Goal: Transaction & Acquisition: Purchase product/service

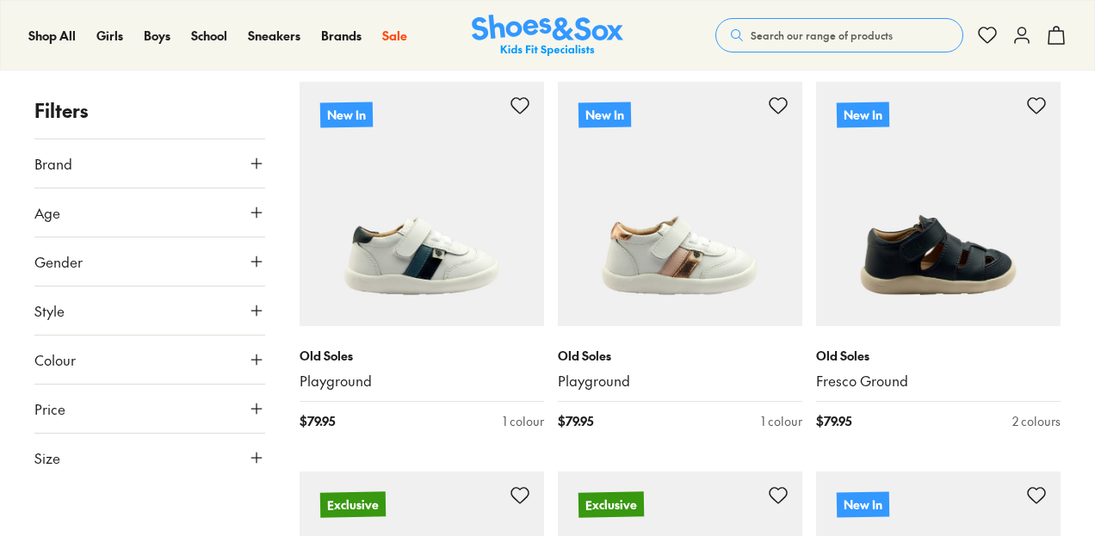
scroll to position [267, 0]
click at [256, 450] on icon at bounding box center [256, 457] width 17 height 17
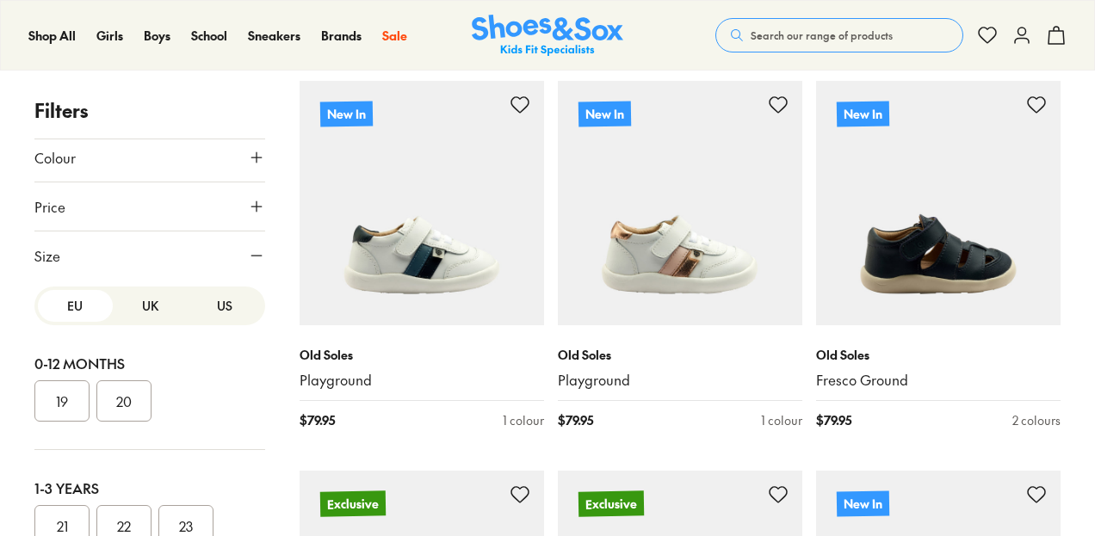
scroll to position [205, 0]
click at [130, 295] on button "UK" at bounding box center [150, 303] width 75 height 32
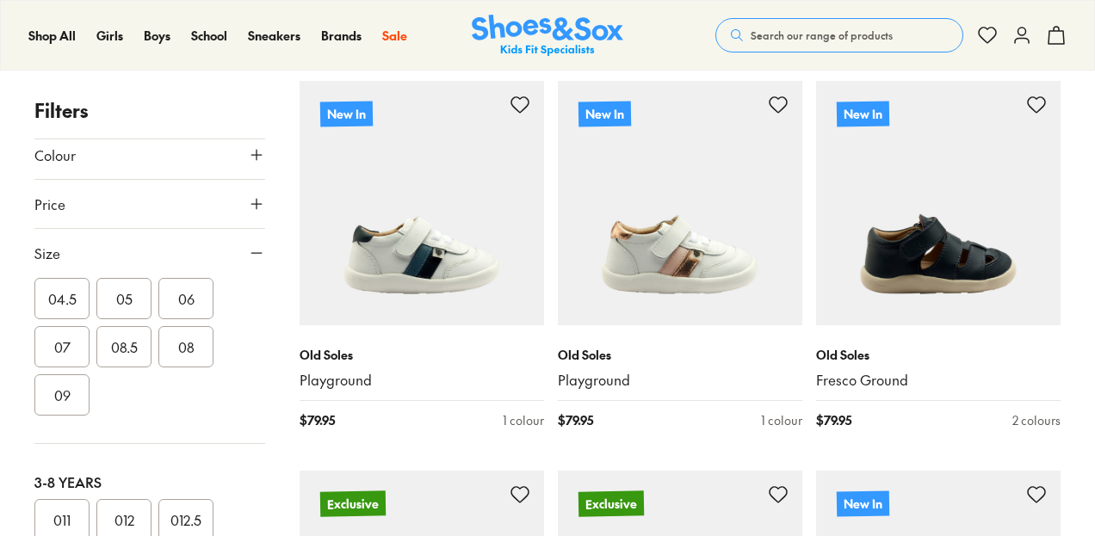
scroll to position [229, 0]
click at [70, 385] on button "09" at bounding box center [61, 390] width 55 height 41
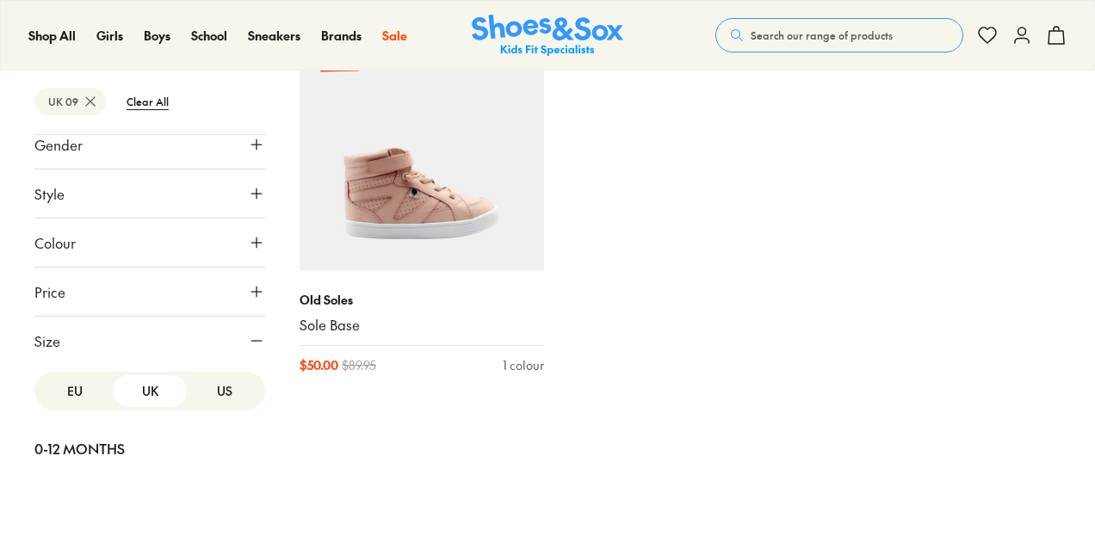
scroll to position [105, 0]
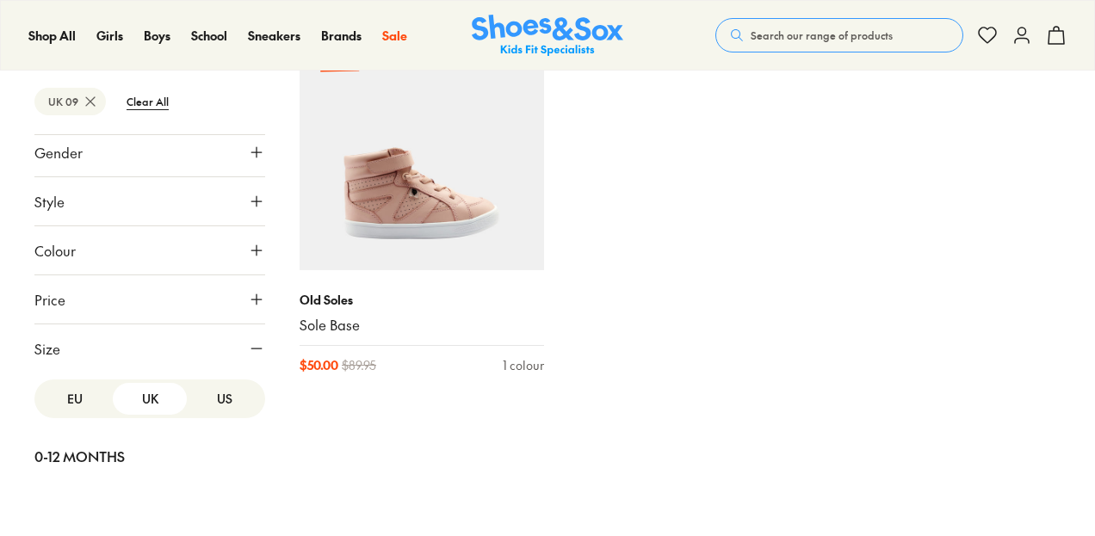
click at [76, 392] on button "EU" at bounding box center [75, 399] width 75 height 32
click at [65, 409] on button "27" at bounding box center [61, 412] width 55 height 41
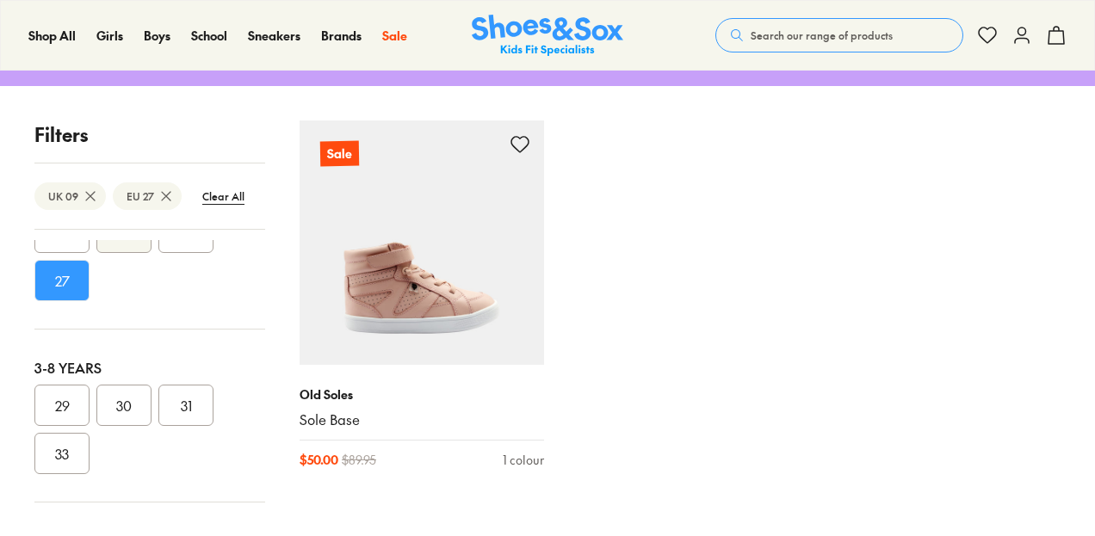
scroll to position [230, 0]
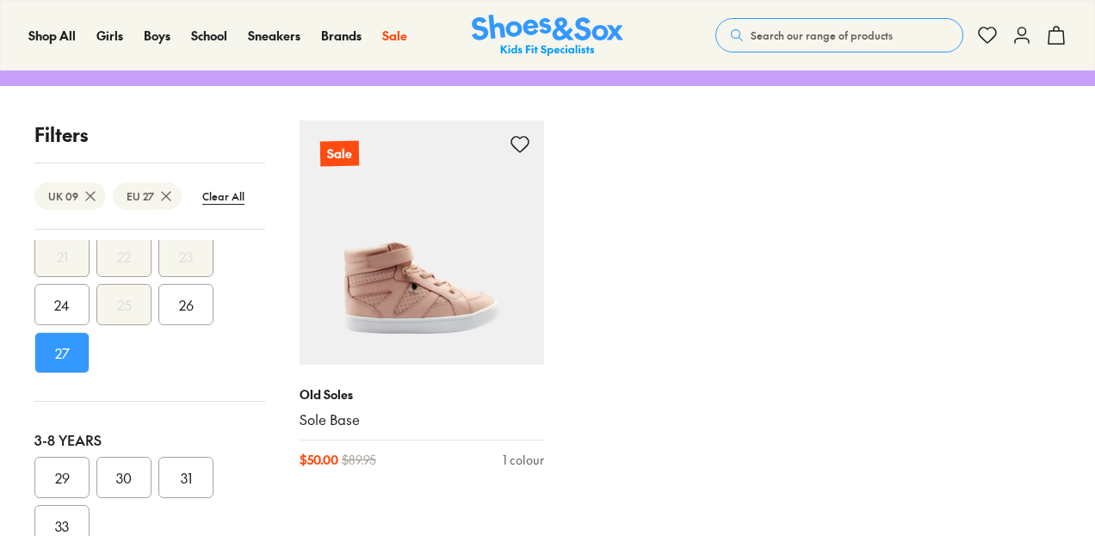
click at [177, 302] on button "26" at bounding box center [185, 304] width 55 height 41
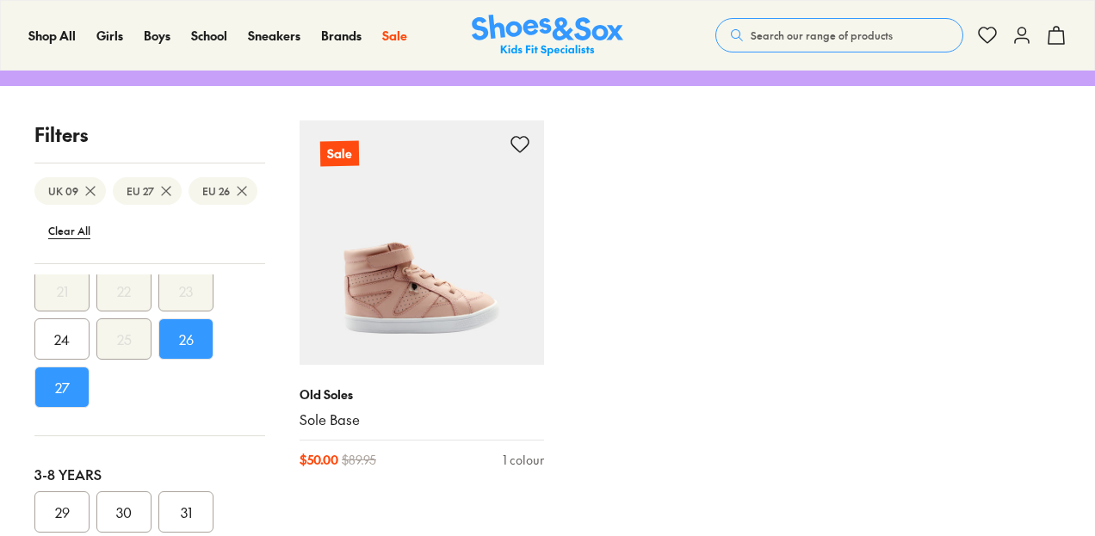
scroll to position [386, 0]
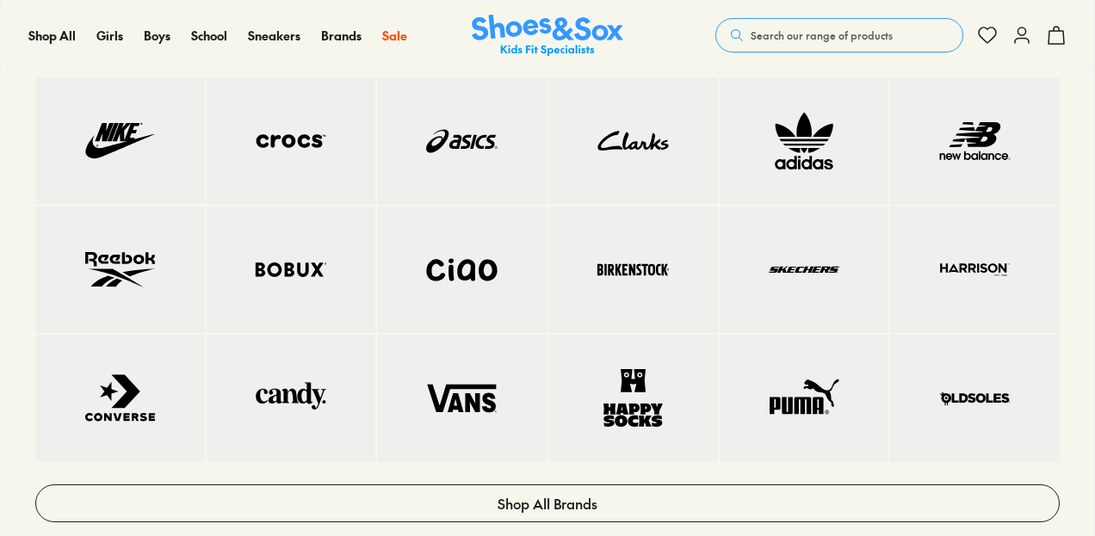
click at [332, 292] on img at bounding box center [291, 270] width 101 height 59
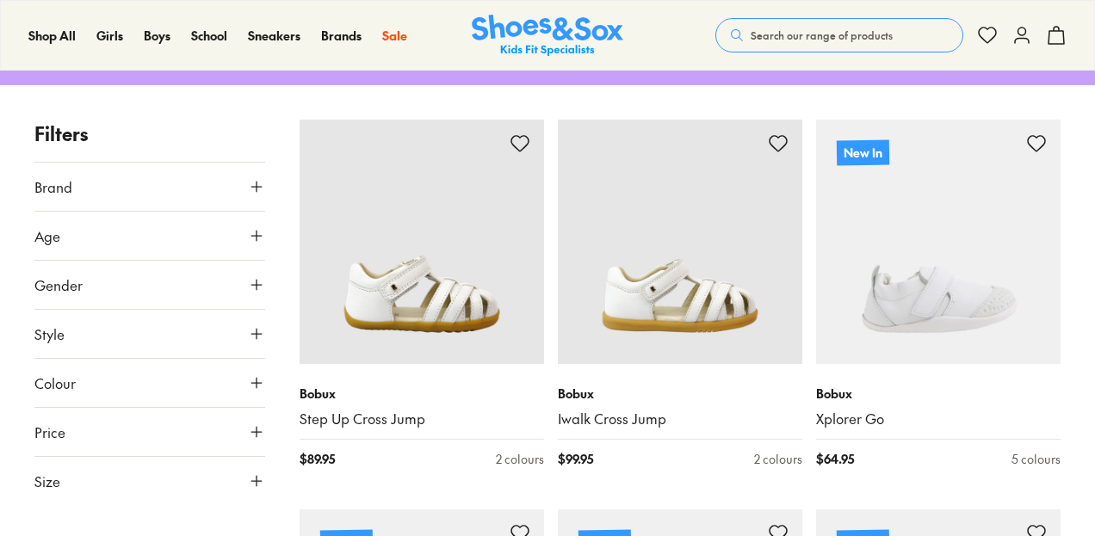
scroll to position [229, 0]
click at [208, 481] on button "Size" at bounding box center [149, 480] width 231 height 48
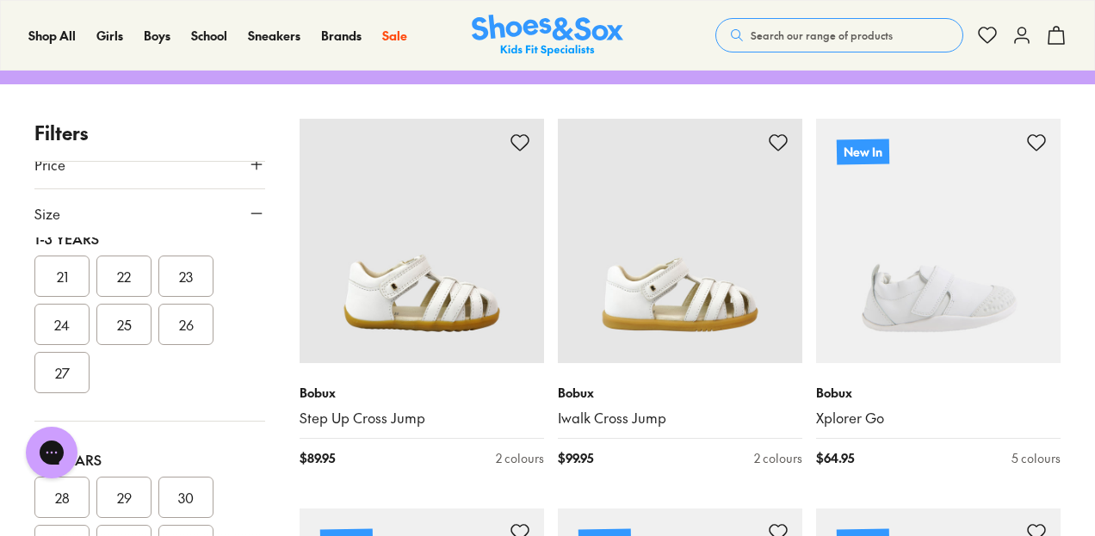
scroll to position [228, 0]
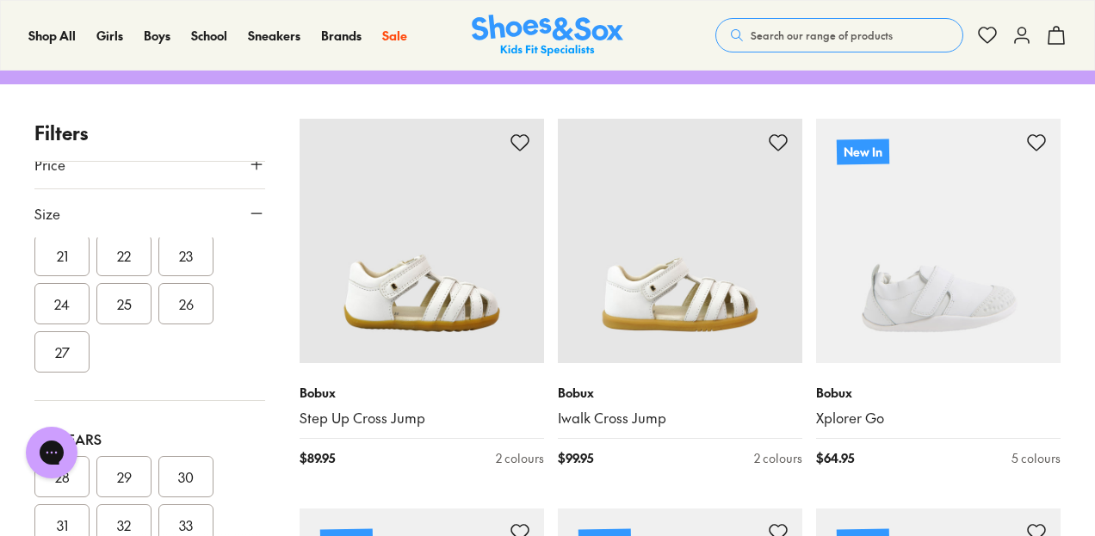
click at [58, 352] on button "27" at bounding box center [61, 351] width 55 height 41
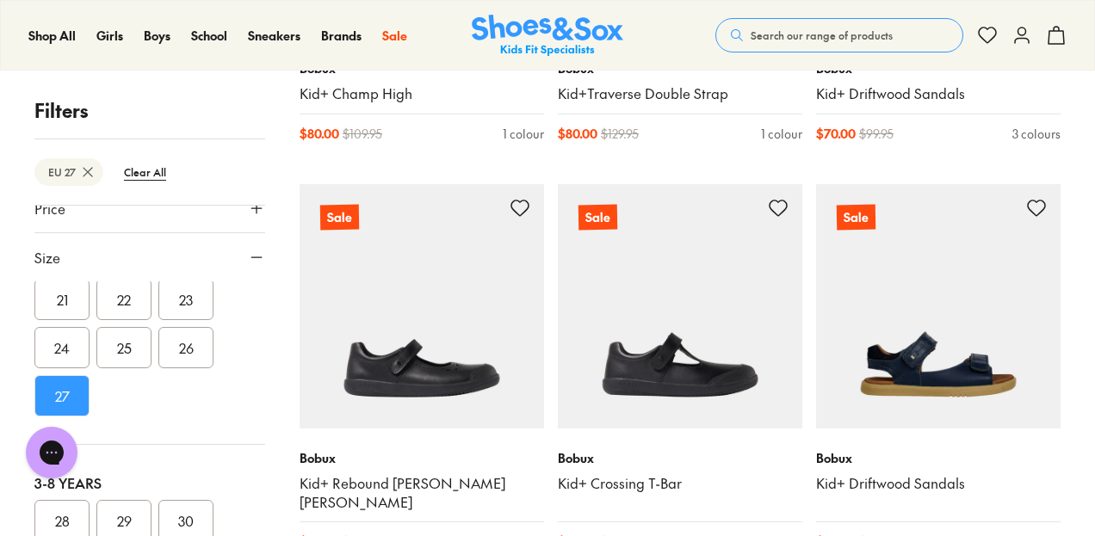
scroll to position [2115, 0]
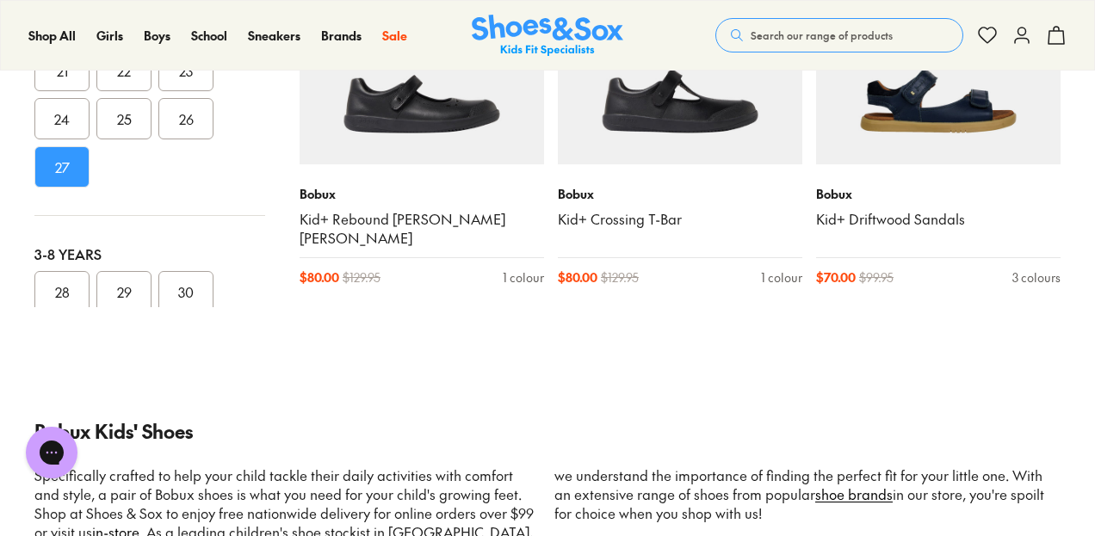
scroll to position [2387, 0]
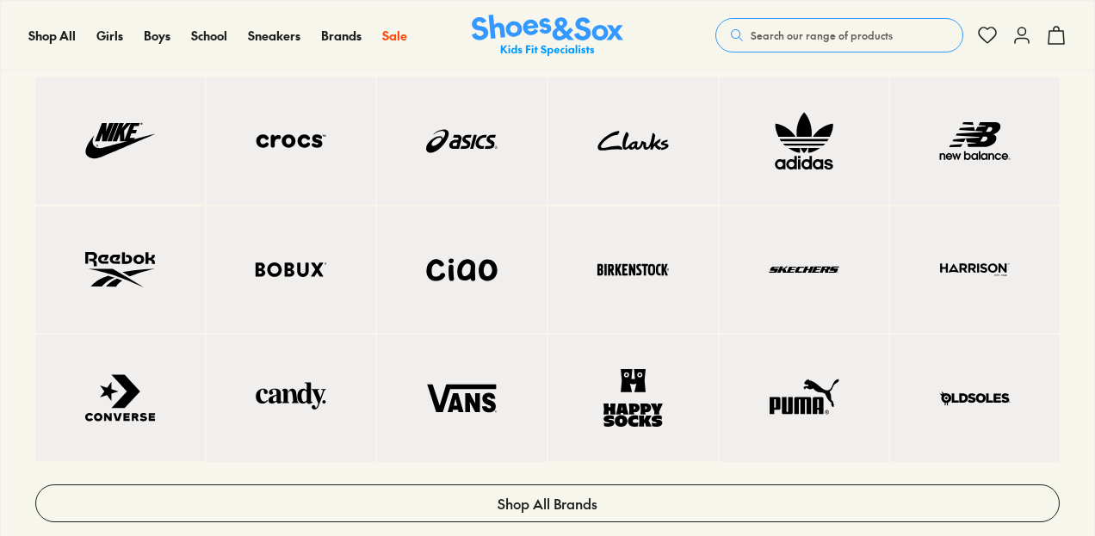
click at [925, 379] on link at bounding box center [975, 398] width 170 height 127
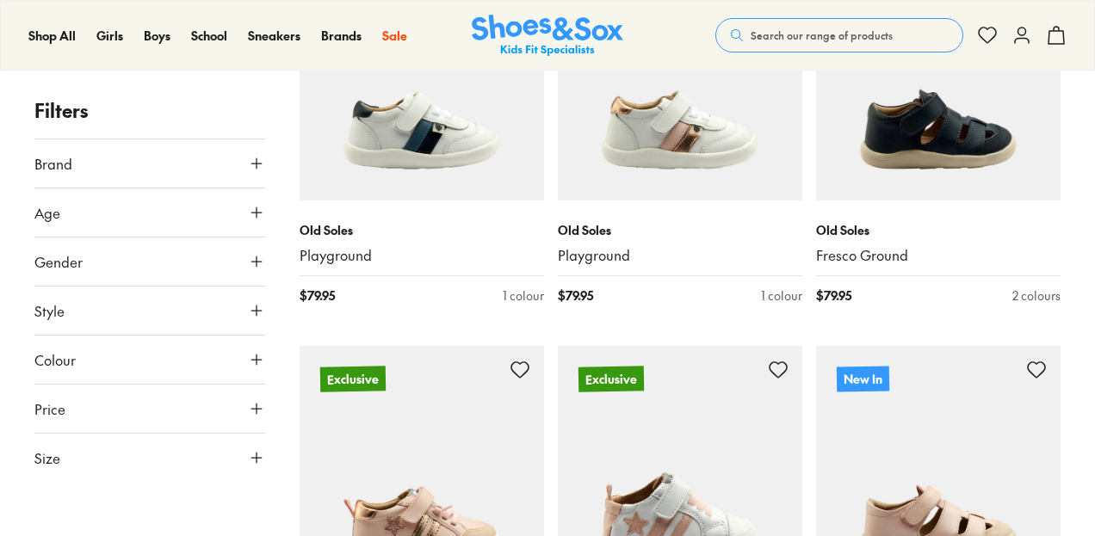
scroll to position [392, 0]
click at [251, 463] on icon at bounding box center [256, 457] width 17 height 17
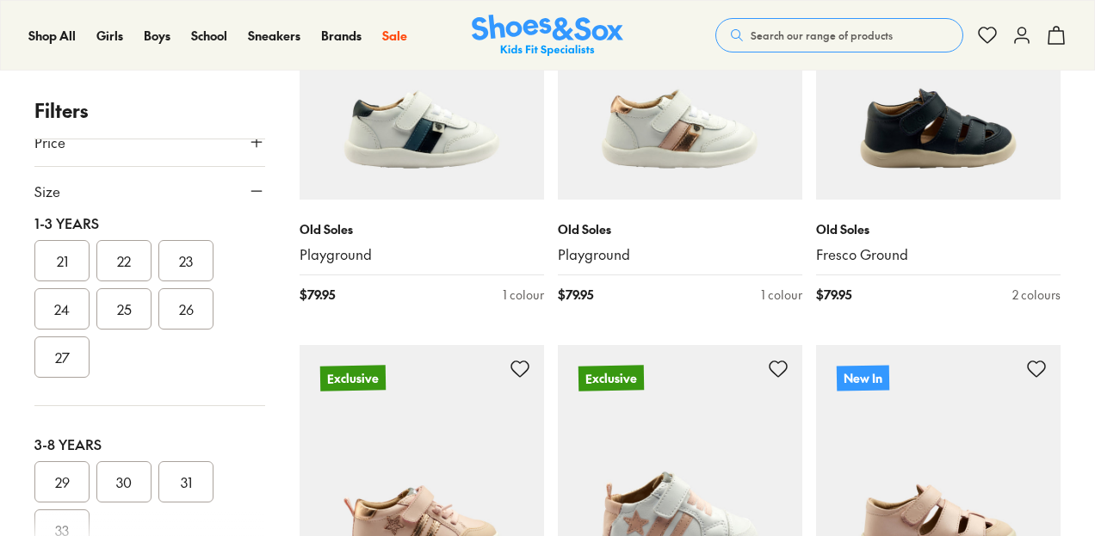
scroll to position [201, 0]
click at [69, 364] on button "27" at bounding box center [61, 356] width 55 height 41
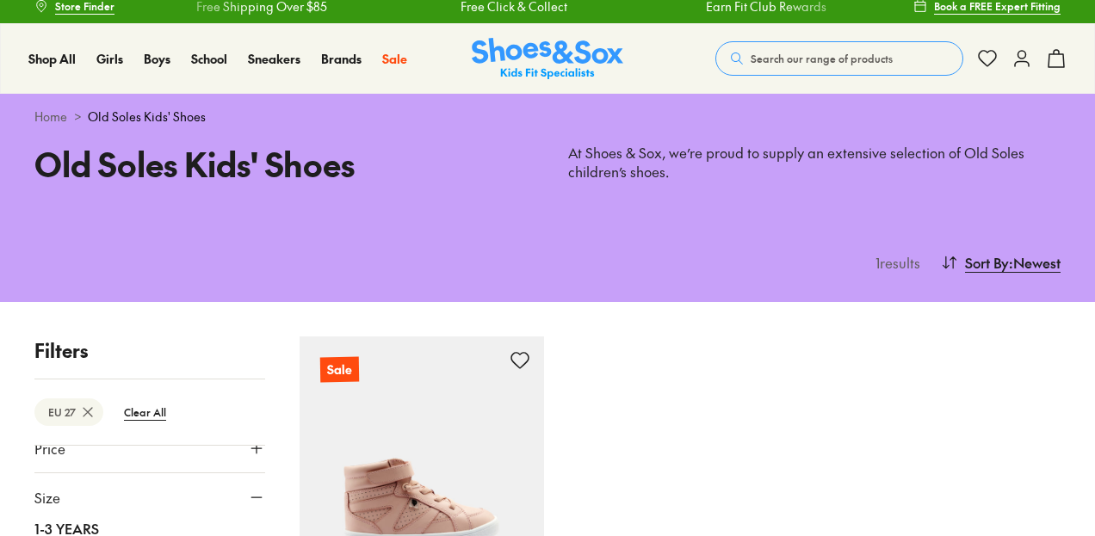
scroll to position [6, 0]
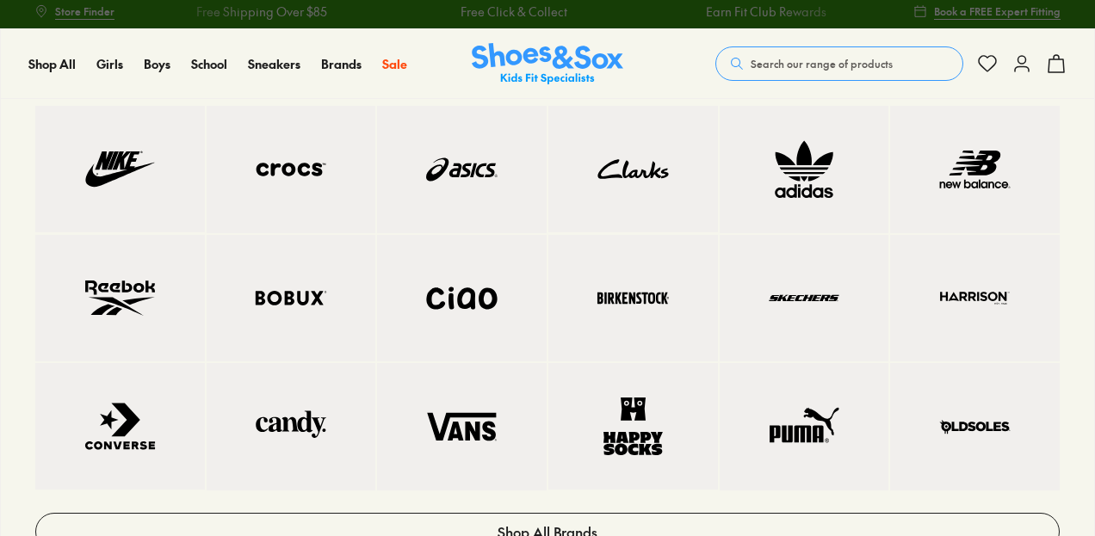
click at [991, 423] on img at bounding box center [974, 427] width 101 height 59
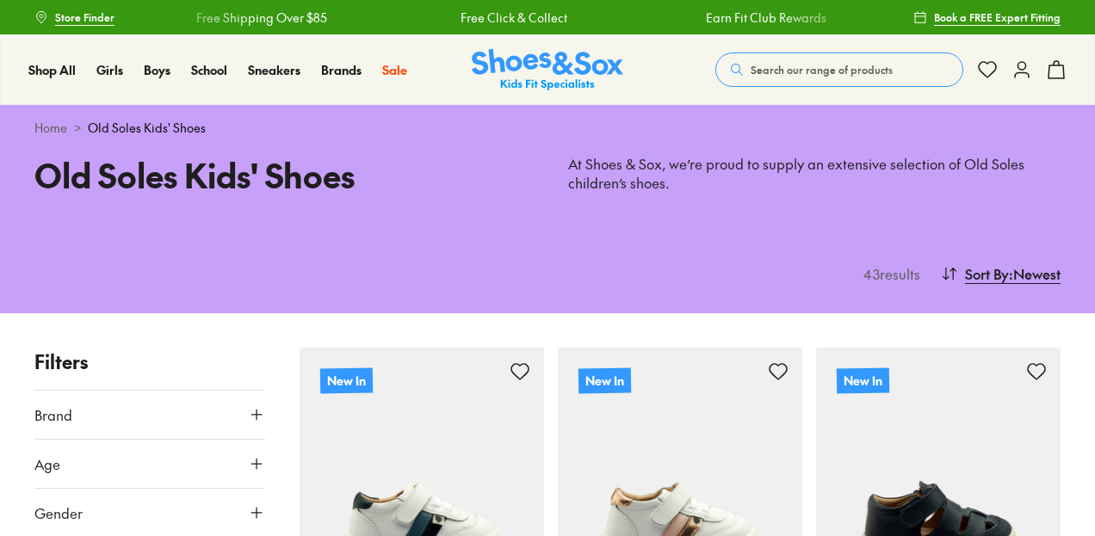
scroll to position [312, 0]
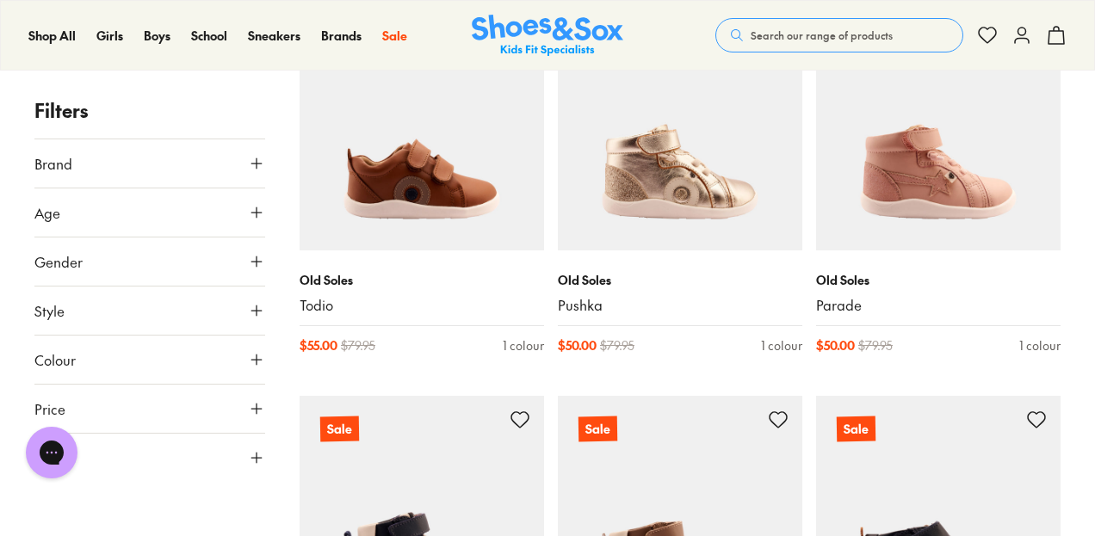
scroll to position [3459, 0]
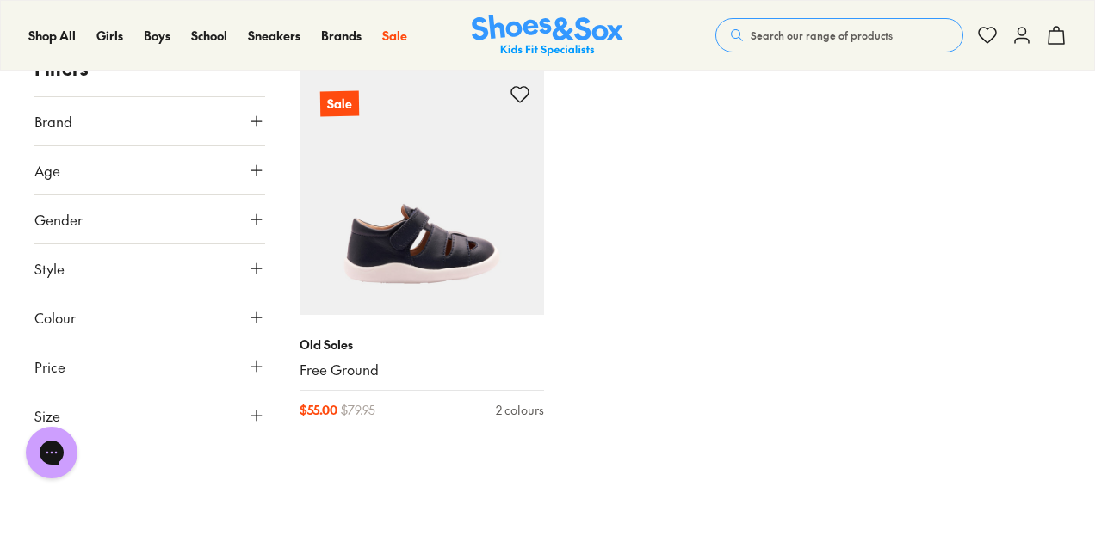
scroll to position [5737, 0]
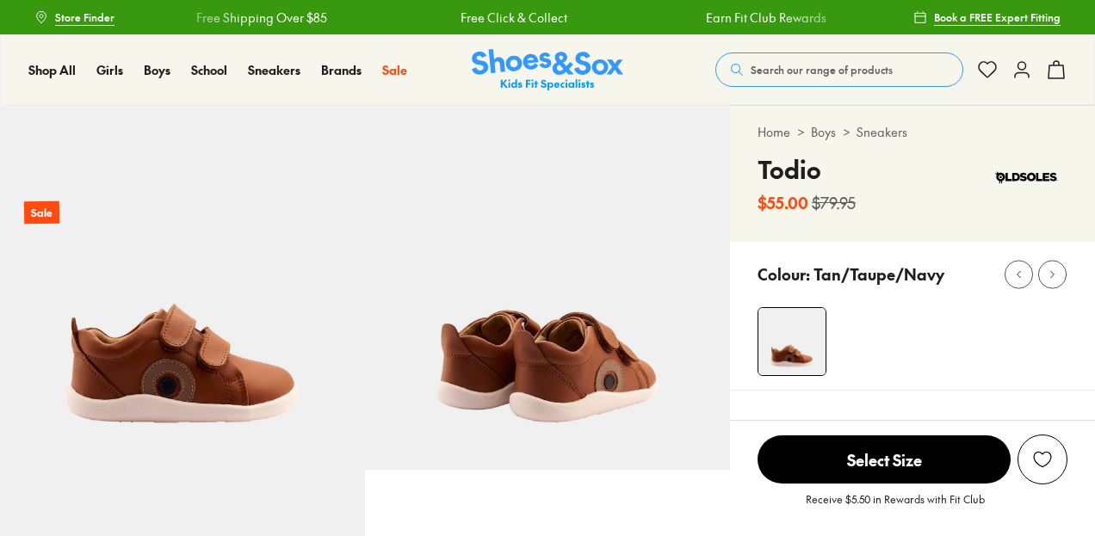
select select "*"
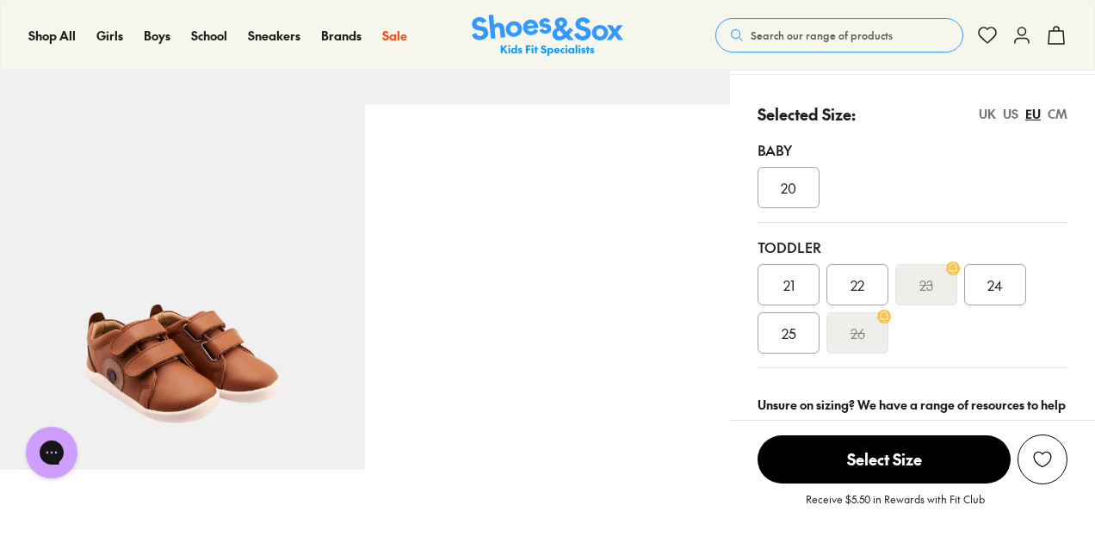
scroll to position [561, 0]
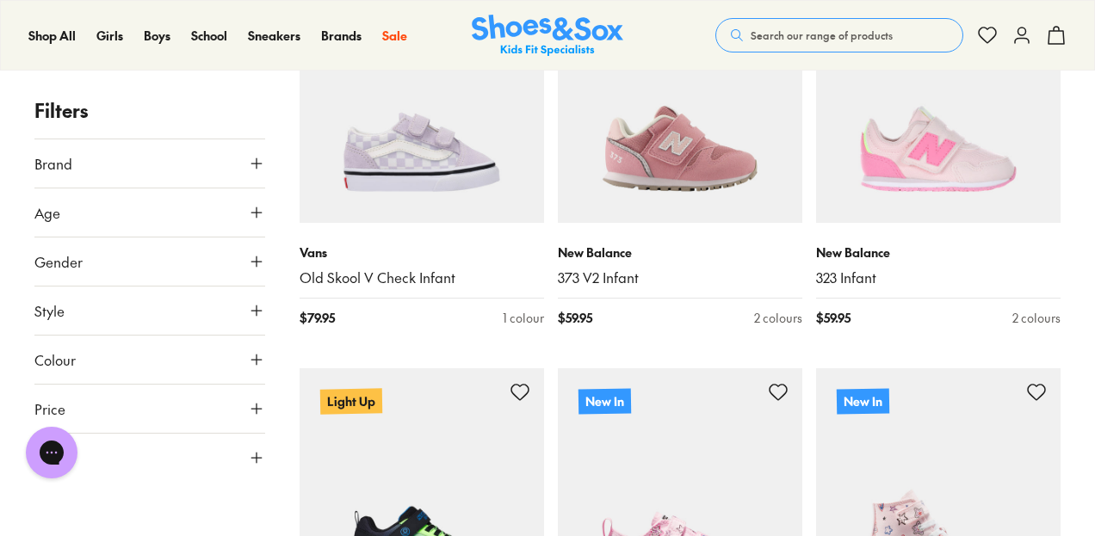
scroll to position [720, 0]
